Goal: Information Seeking & Learning: Compare options

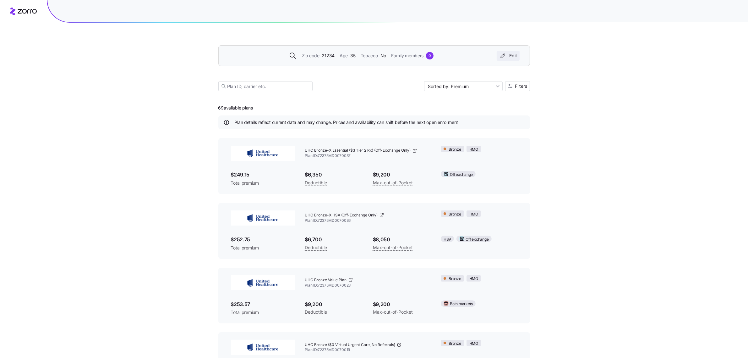
click at [514, 56] on div "Edit" at bounding box center [508, 55] width 18 height 6
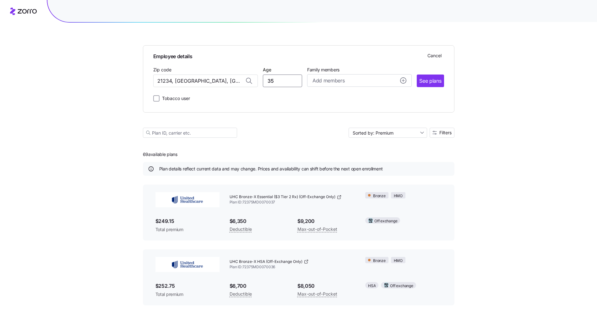
click at [274, 81] on input "35" at bounding box center [282, 80] width 39 height 13
type input "49"
click at [428, 81] on span "See plans" at bounding box center [431, 81] width 22 height 8
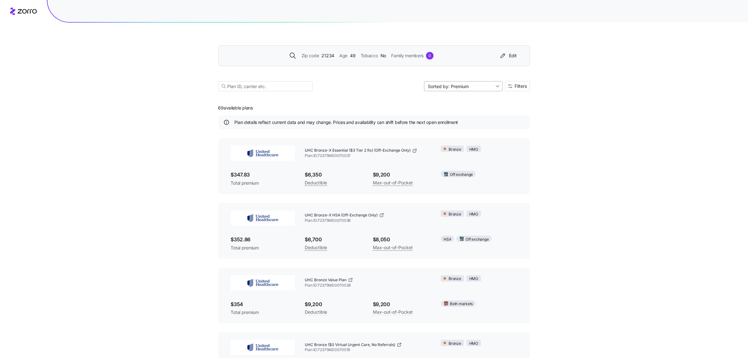
click at [478, 84] on input "Sorted by: Premium" at bounding box center [463, 86] width 79 height 10
click at [477, 98] on div "Premium" at bounding box center [463, 100] width 74 height 9
drag, startPoint x: 249, startPoint y: 175, endPoint x: 227, endPoint y: 175, distance: 22.6
click at [227, 175] on div "UHC Bronze-X Essential ($3 Tier 2 Rx) (Off-Exchange Only) Plan ID: 72375MD00700…" at bounding box center [374, 166] width 312 height 56
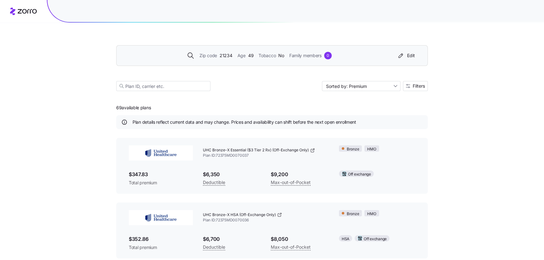
drag, startPoint x: 591, startPoint y: 0, endPoint x: 449, endPoint y: 95, distance: 170.7
click at [449, 95] on div "Zip code 21234 Age [DEMOGRAPHIC_DATA] Tobacco No Family members 0 Edit Sorted b…" at bounding box center [272, 226] width 544 height 453
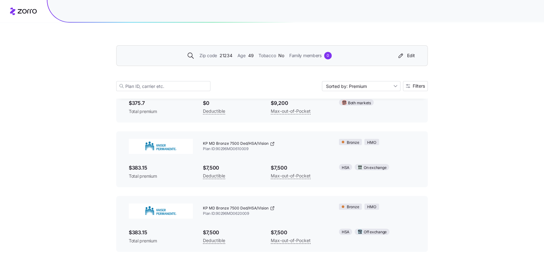
scroll to position [345, 0]
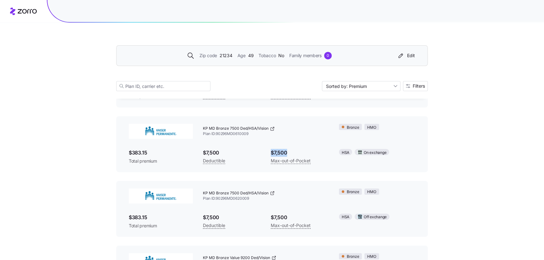
drag, startPoint x: 271, startPoint y: 153, endPoint x: 292, endPoint y: 151, distance: 20.5
click at [292, 151] on span "$7,500" at bounding box center [300, 153] width 58 height 8
click at [250, 157] on span "$7,500" at bounding box center [232, 153] width 58 height 8
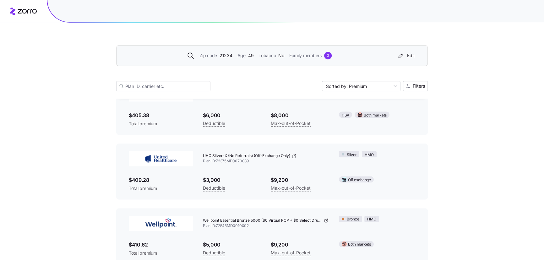
scroll to position [974, 0]
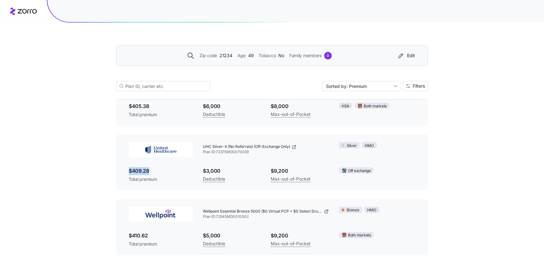
drag, startPoint x: 129, startPoint y: 174, endPoint x: 152, endPoint y: 173, distance: 23.0
click at [152, 173] on span "$409.28" at bounding box center [161, 171] width 64 height 8
click at [170, 179] on div "$409.28 Total premium" at bounding box center [161, 174] width 64 height 15
click at [166, 175] on span "$409.28" at bounding box center [161, 171] width 64 height 8
click at [400, 153] on div "Silver HMO" at bounding box center [377, 145] width 86 height 16
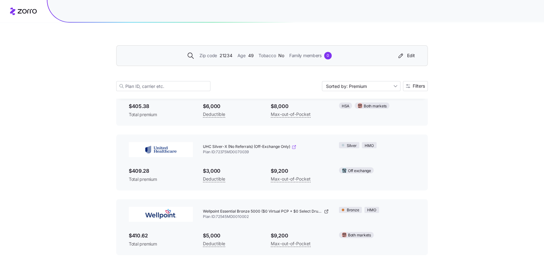
click at [293, 150] on icon at bounding box center [294, 147] width 5 height 5
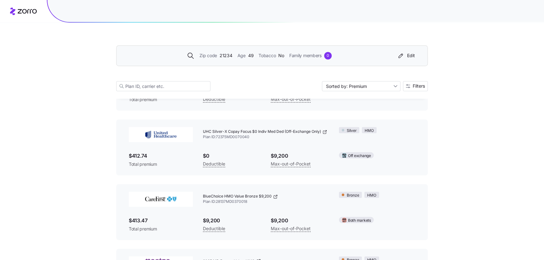
scroll to position [1259, 0]
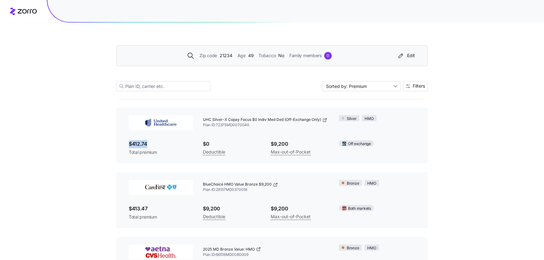
drag, startPoint x: 129, startPoint y: 149, endPoint x: 150, endPoint y: 147, distance: 21.4
click at [150, 147] on span "$412.74" at bounding box center [161, 144] width 64 height 8
click at [146, 147] on span "$412.74" at bounding box center [161, 144] width 64 height 8
click at [323, 122] on icon at bounding box center [324, 120] width 3 height 3
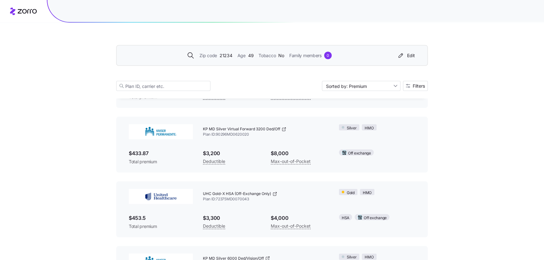
scroll to position [1574, 0]
drag, startPoint x: 203, startPoint y: 199, endPoint x: 255, endPoint y: 207, distance: 52.2
click at [255, 204] on div "UHC Gold-X HSA (Off-Exchange Only) Plan ID: 72375MD0070043" at bounding box center [266, 196] width 126 height 15
click at [250, 202] on span "Plan ID: 72375MD0070043" at bounding box center [266, 198] width 126 height 5
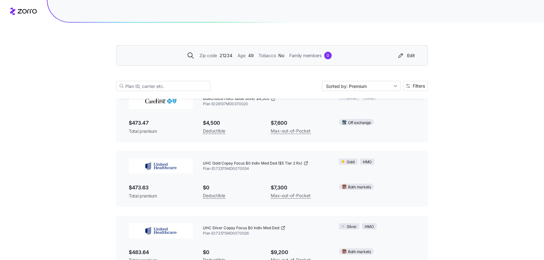
scroll to position [2002, 0]
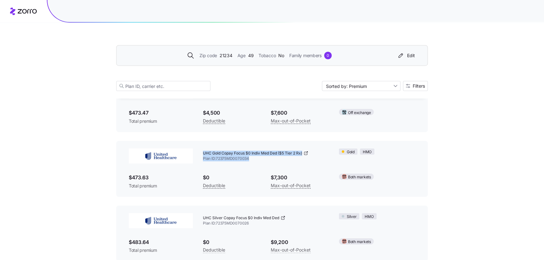
drag, startPoint x: 204, startPoint y: 161, endPoint x: 262, endPoint y: 164, distance: 58.3
click at [262, 164] on div "UHC Gold Copay Focus $0 Indiv Med Ded ($5 Tier 2 Rx) Plan ID: 72375MD0070034" at bounding box center [266, 156] width 126 height 15
click at [260, 162] on span "Plan ID: 72375MD0070034" at bounding box center [266, 158] width 126 height 5
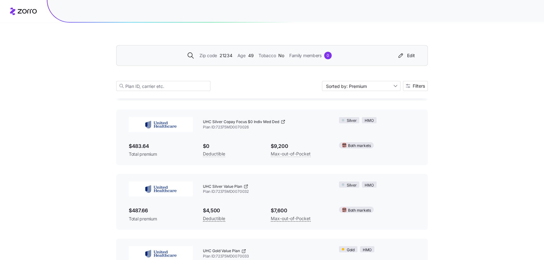
scroll to position [2088, 0]
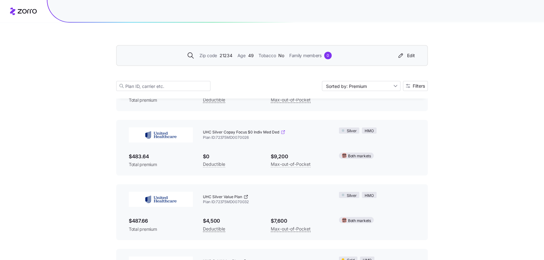
click at [283, 135] on icon at bounding box center [283, 132] width 5 height 5
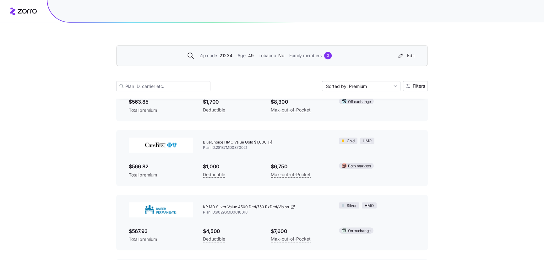
scroll to position [3631, 0]
click at [271, 144] on icon at bounding box center [270, 141] width 5 height 5
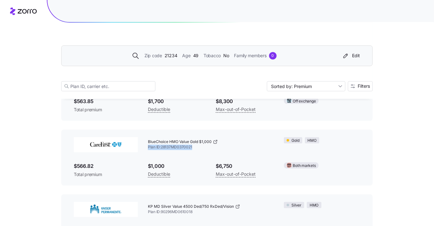
drag, startPoint x: 194, startPoint y: 154, endPoint x: 148, endPoint y: 154, distance: 45.3
click at [148, 150] on span "Plan ID: 28137MD0370021" at bounding box center [211, 147] width 126 height 5
copy span "Plan ID: 28137MD0370021"
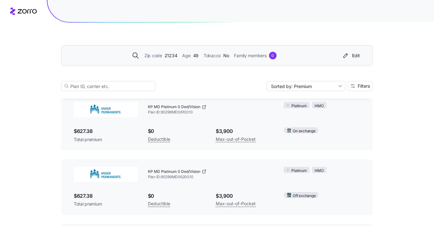
scroll to position [4174, 0]
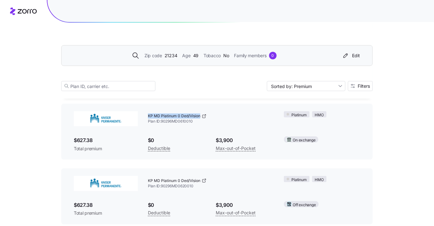
drag, startPoint x: 200, startPoint y: 125, endPoint x: 147, endPoint y: 123, distance: 52.8
click at [147, 123] on div "KP MD Platinum 0 Ded/Vision Plan ID: 90296MD0610010" at bounding box center [211, 118] width 136 height 25
copy span "KP MD Platinum 0 Ded/Vision"
drag, startPoint x: 194, startPoint y: 130, endPoint x: 146, endPoint y: 131, distance: 48.1
click at [146, 131] on div "KP MD Platinum 0 Ded/Vision Plan ID: 90296MD0610010" at bounding box center [211, 118] width 136 height 25
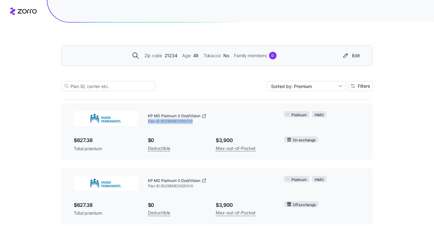
copy span "Plan ID: 90296MD0610010"
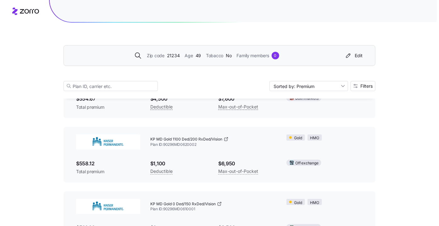
scroll to position [3374, 0]
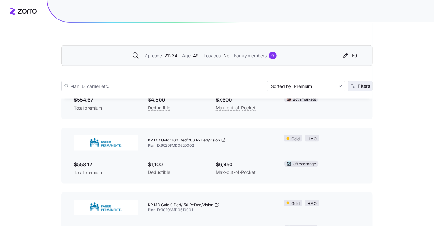
click at [359, 86] on span "Filters" at bounding box center [364, 86] width 12 height 4
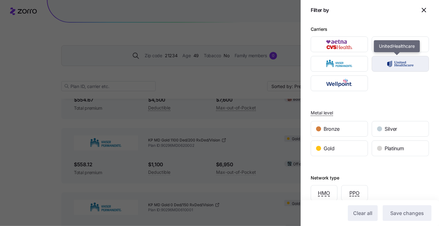
click at [388, 62] on img "button" at bounding box center [400, 64] width 46 height 13
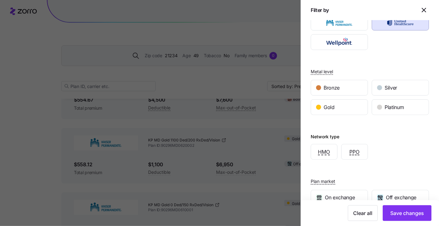
scroll to position [121, 0]
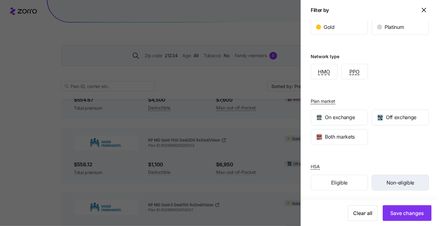
click at [393, 181] on span "Non-eligible" at bounding box center [400, 183] width 28 height 8
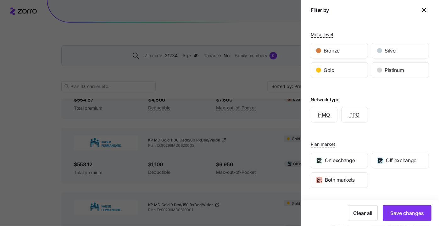
scroll to position [64, 0]
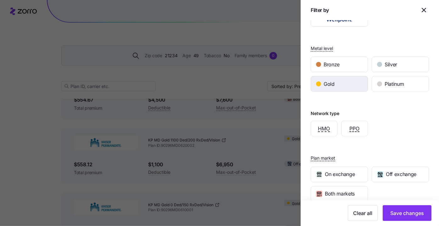
click at [340, 83] on div "Gold" at bounding box center [339, 83] width 57 height 15
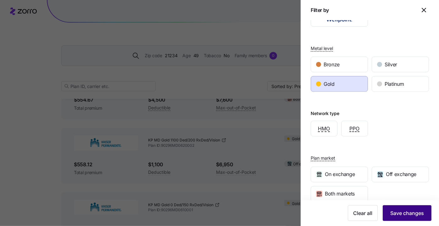
click at [409, 213] on span "Save changes" at bounding box center [407, 213] width 34 height 8
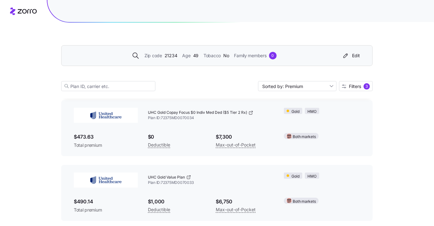
scroll to position [28, 0]
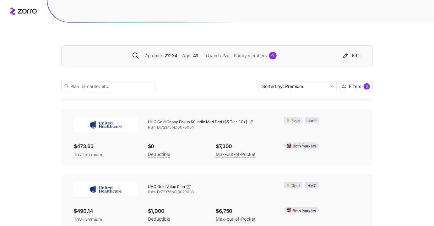
click at [251, 122] on icon at bounding box center [251, 122] width 5 height 5
click at [190, 188] on icon at bounding box center [188, 186] width 5 height 5
drag, startPoint x: 248, startPoint y: 121, endPoint x: 145, endPoint y: 122, distance: 103.7
click at [145, 122] on div "UHC Gold Copay Focus $0 Indiv Med Ded ($5 Tier 2 Rx) Plan ID: 72375MD0070034" at bounding box center [211, 124] width 136 height 25
copy span "UHC Gold Copay Focus $0 Indiv Med Ded ($5 Tier 2 Rx)"
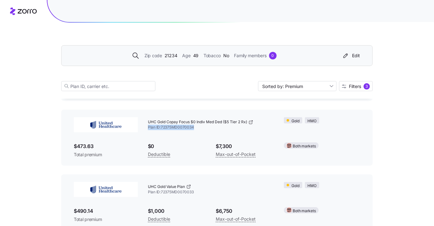
drag, startPoint x: 196, startPoint y: 126, endPoint x: 147, endPoint y: 126, distance: 48.4
click at [147, 126] on div "UHC Gold Copay Focus $0 Indiv Med Ded ($5 Tier 2 Rx) Plan ID: 72375MD0070034" at bounding box center [211, 124] width 136 height 25
copy span "Plan ID: 72375MD0070034"
